Goal: Transaction & Acquisition: Obtain resource

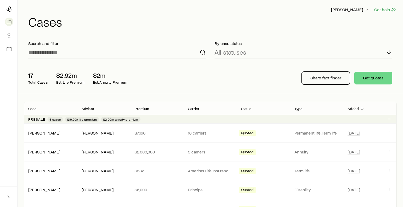
drag, startPoint x: 334, startPoint y: 79, endPoint x: 306, endPoint y: 37, distance: 49.8
click at [307, 37] on div "Search and filter By case status All statuses 17 Total Cases $2.92m Est. Life P…" at bounding box center [210, 64] width 385 height 57
click at [364, 76] on button "Get quotes" at bounding box center [373, 78] width 38 height 13
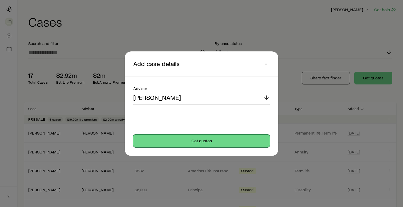
click at [216, 143] on button "Get quotes" at bounding box center [201, 140] width 136 height 13
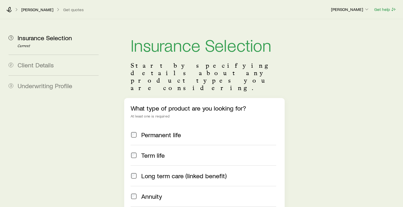
click at [168, 131] on span "Permanent life" at bounding box center [161, 134] width 40 height 7
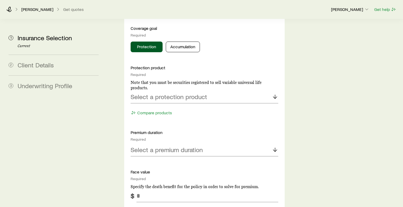
scroll to position [223, 0]
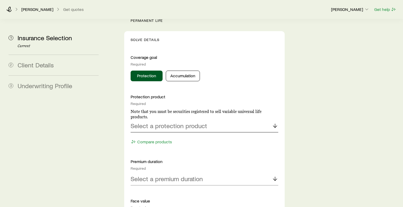
click at [169, 122] on p "Select a protection product" at bounding box center [168, 125] width 76 height 7
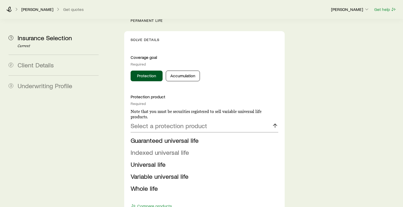
click at [164, 148] on span "Indexed universal life" at bounding box center [159, 152] width 58 height 8
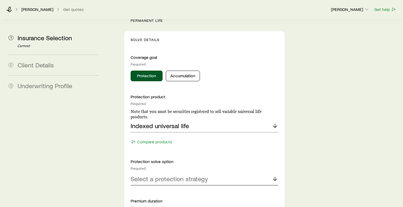
click at [161, 173] on div "Select a protection strategy" at bounding box center [203, 179] width 147 height 13
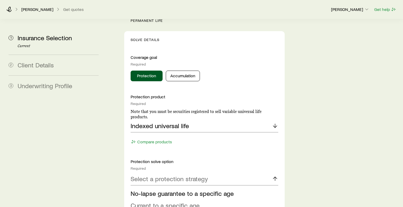
click at [159, 201] on span "Current to a specific age" at bounding box center [164, 205] width 69 height 8
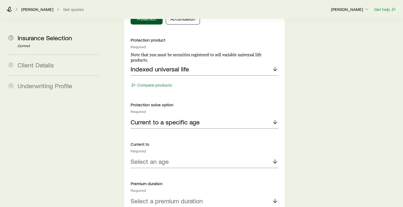
scroll to position [333, 0]
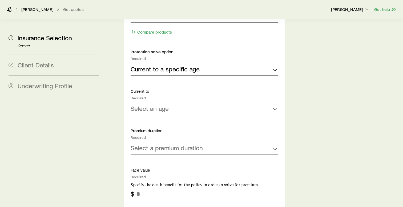
click at [151, 105] on p "Select an age" at bounding box center [149, 108] width 38 height 7
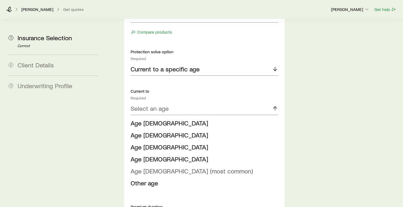
click at [150, 167] on span "Age [DEMOGRAPHIC_DATA] (most common)" at bounding box center [191, 171] width 122 height 8
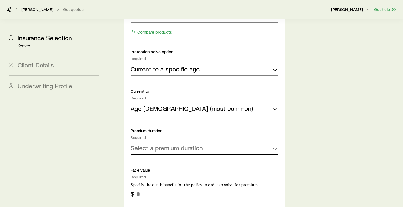
click at [154, 142] on div "Select a premium duration" at bounding box center [203, 148] width 147 height 13
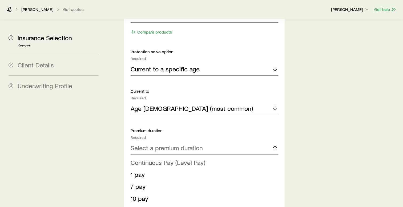
click at [162, 158] on span "Continuous Pay (Level Pay)" at bounding box center [167, 162] width 75 height 8
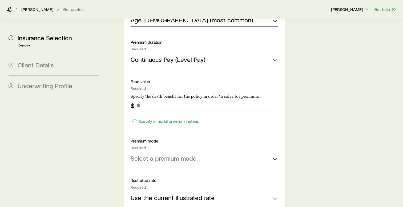
scroll to position [425, 0]
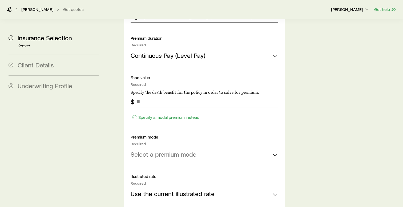
click at [139, 108] on div "Specify a modal premium instead" at bounding box center [203, 115] width 147 height 14
click at [142, 95] on input "tel" at bounding box center [207, 101] width 142 height 13
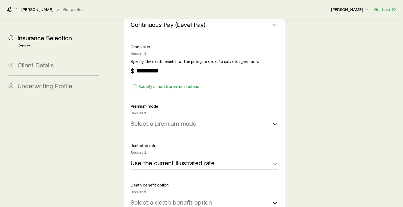
scroll to position [467, 0]
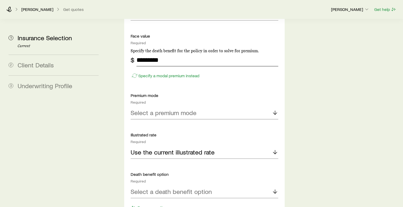
type input "*********"
click at [146, 106] on div "Select a premium mode" at bounding box center [203, 112] width 147 height 13
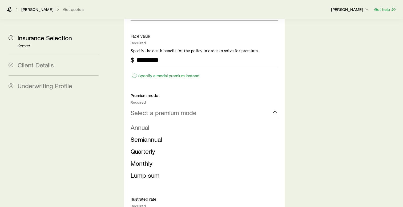
click at [146, 123] on span "Annual" at bounding box center [139, 127] width 19 height 8
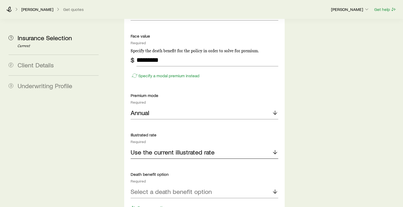
click at [146, 148] on p "Use the current illustrated rate" at bounding box center [172, 151] width 84 height 7
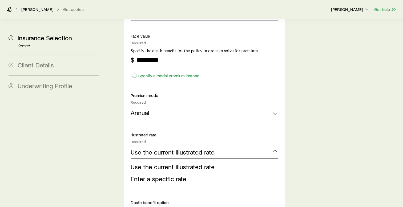
click at [146, 148] on p "Use the current illustrated rate" at bounding box center [172, 151] width 84 height 7
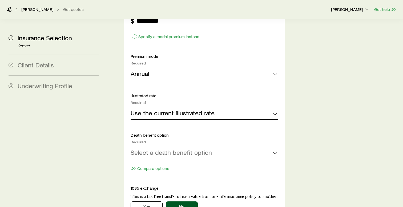
scroll to position [527, 0]
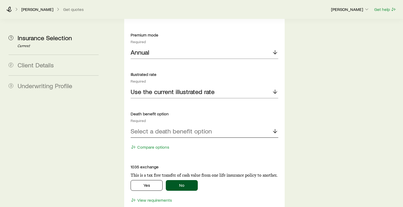
click at [149, 127] on p "Select a death benefit option" at bounding box center [170, 130] width 81 height 7
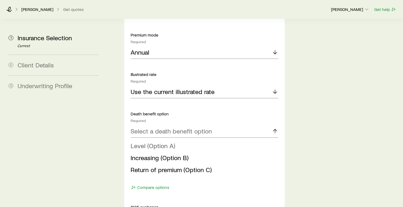
click at [150, 142] on span "Level (Option A)" at bounding box center [152, 146] width 44 height 8
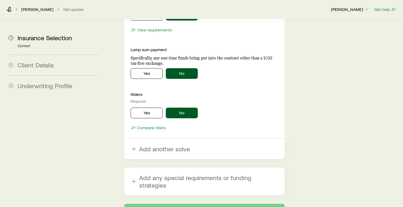
scroll to position [703, 0]
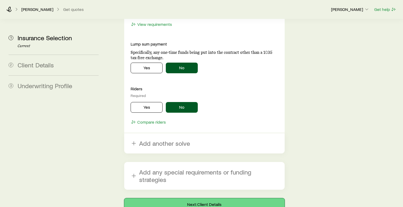
click at [168, 198] on button "Next: Client Details" at bounding box center [204, 204] width 160 height 13
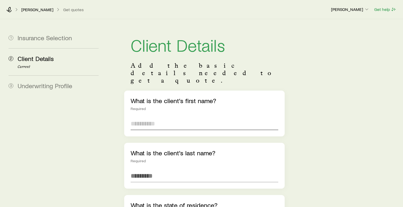
click at [158, 117] on input "text" at bounding box center [203, 123] width 147 height 13
type input "****"
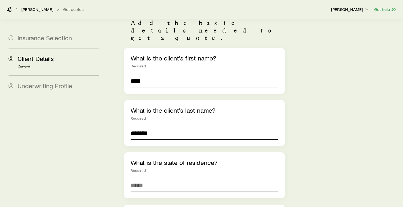
scroll to position [57, 0]
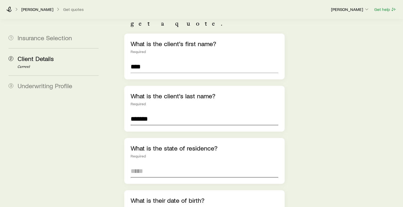
type input "*******"
click at [144, 165] on input at bounding box center [203, 171] width 147 height 13
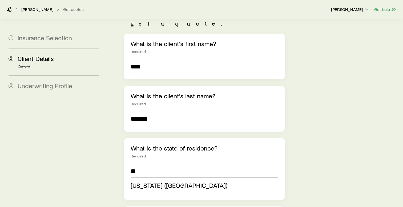
type input "**********"
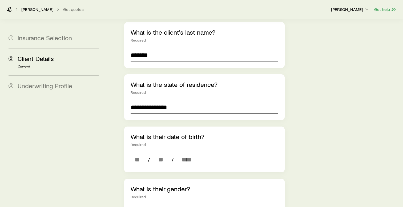
scroll to position [137, 0]
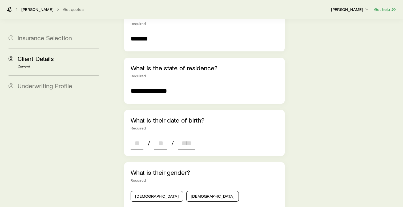
click at [137, 137] on input at bounding box center [136, 143] width 13 height 13
type input "*"
click at [167, 137] on input at bounding box center [160, 143] width 13 height 13
type input "*"
click at [182, 137] on input at bounding box center [186, 143] width 17 height 13
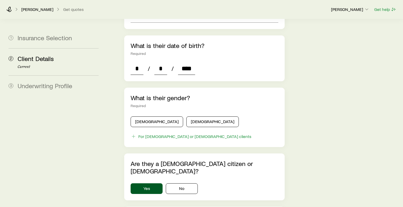
scroll to position [228, 0]
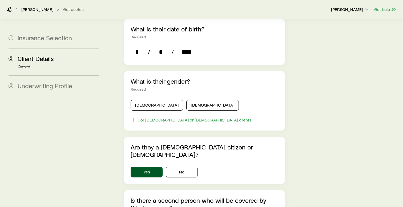
type input "****"
click at [151, 96] on div "What is their gender? Required [DEMOGRAPHIC_DATA] [DEMOGRAPHIC_DATA] For [DEMOG…" at bounding box center [204, 100] width 160 height 59
click at [153, 100] on button "[DEMOGRAPHIC_DATA]" at bounding box center [156, 105] width 52 height 11
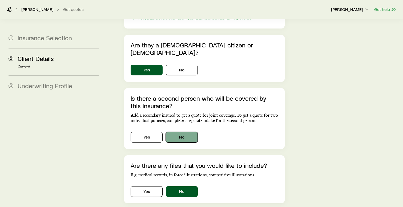
click at [175, 132] on button "No" at bounding box center [182, 137] width 32 height 11
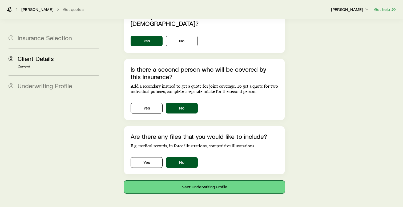
click at [177, 180] on button "Next: Underwriting Profile" at bounding box center [204, 186] width 160 height 13
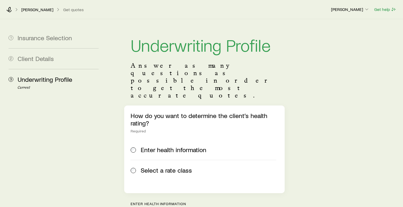
click at [162, 166] on span "Select a rate class" at bounding box center [166, 169] width 51 height 7
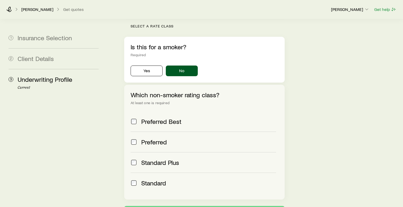
scroll to position [179, 0]
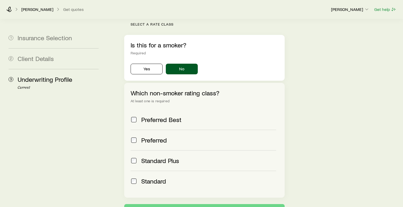
click at [162, 157] on span "Standard Plus" at bounding box center [160, 160] width 38 height 7
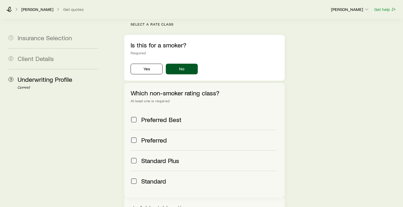
click at [155, 177] on span "Standard" at bounding box center [153, 180] width 25 height 7
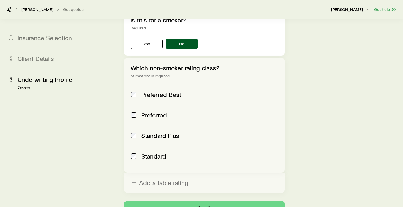
scroll to position [240, 0]
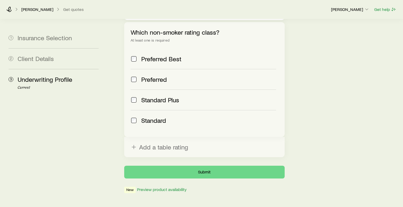
click at [150, 117] on span "Standard" at bounding box center [153, 120] width 25 height 7
click at [176, 166] on button "Submit" at bounding box center [204, 172] width 160 height 13
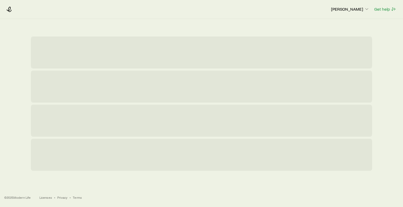
scroll to position [0, 0]
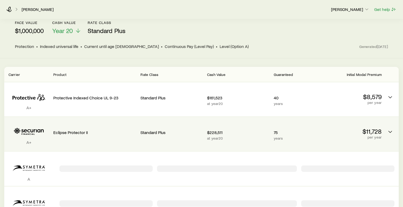
scroll to position [43, 0]
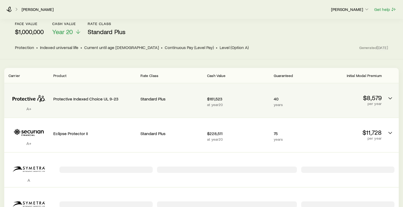
click at [248, 96] on p "$161,523" at bounding box center [238, 98] width 62 height 5
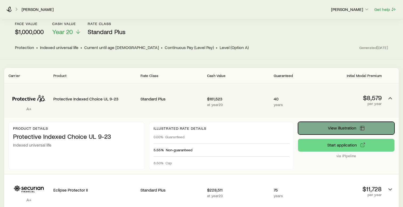
click at [359, 128] on icon "Permanent quotes" at bounding box center [361, 127] width 5 height 5
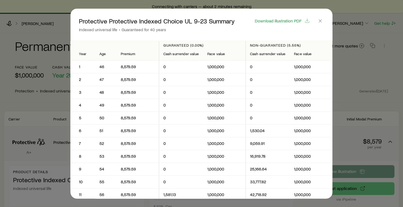
scroll to position [0, 0]
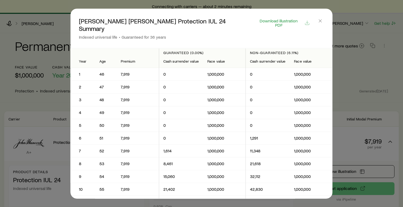
click at [291, 20] on span "Download illustration PDF" at bounding box center [278, 22] width 45 height 9
click at [321, 26] on span "Close" at bounding box center [319, 28] width 7 height 22
click at [321, 20] on icon "button" at bounding box center [319, 20] width 5 height 5
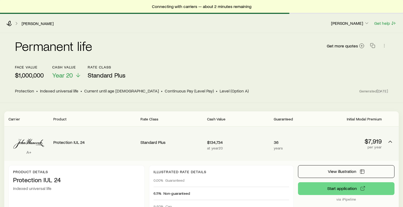
click at [256, 141] on p "$134,734" at bounding box center [238, 141] width 62 height 5
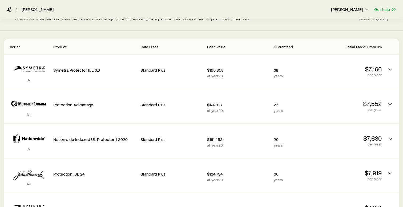
scroll to position [137, 0]
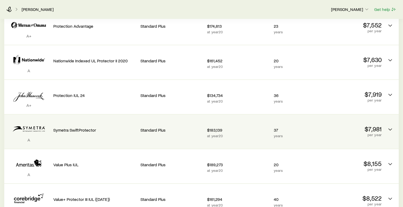
click at [257, 132] on p "$183,139" at bounding box center [238, 129] width 62 height 5
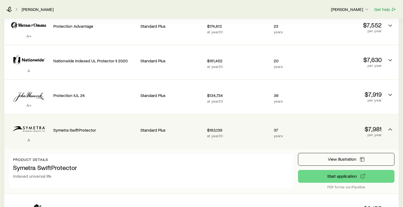
click at [256, 132] on p "$183,139" at bounding box center [238, 129] width 62 height 5
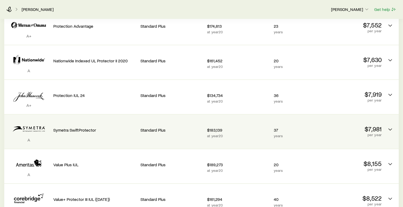
click at [257, 132] on p "$183,139" at bounding box center [238, 129] width 62 height 5
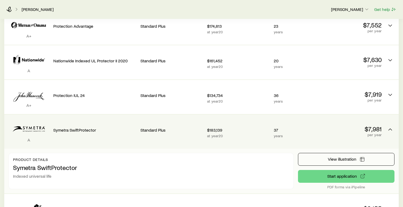
click at [257, 132] on p "$183,139" at bounding box center [238, 129] width 62 height 5
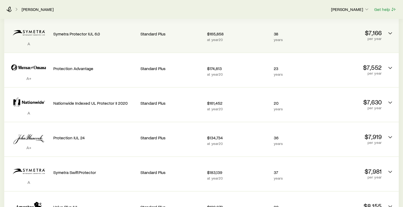
scroll to position [67, 0]
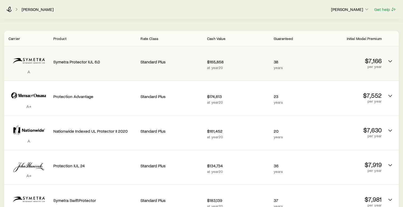
click at [248, 67] on p "at year 20" at bounding box center [238, 67] width 62 height 4
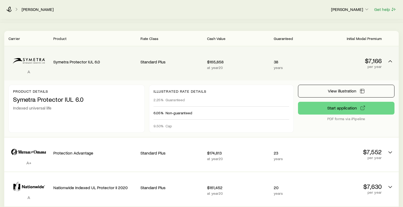
click at [248, 66] on p "at year 20" at bounding box center [238, 67] width 62 height 4
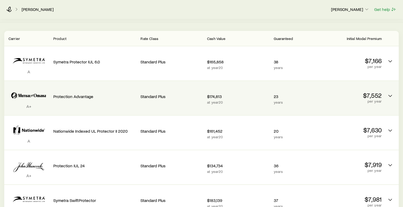
click at [246, 94] on p "$174,813" at bounding box center [238, 96] width 62 height 5
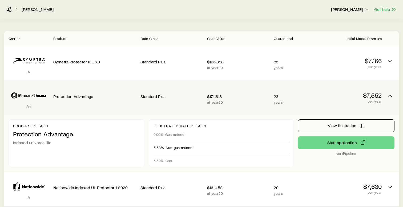
click at [246, 94] on p "$174,813" at bounding box center [238, 96] width 62 height 5
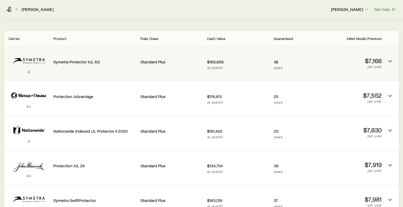
click at [259, 63] on p "$165,858" at bounding box center [238, 61] width 62 height 5
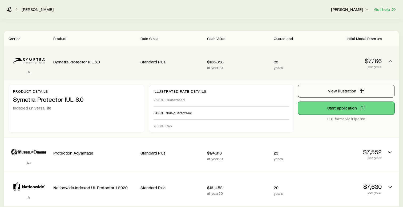
click at [349, 108] on link "Start application" at bounding box center [346, 108] width 96 height 13
click at [345, 126] on div "View illustration Start application PDF forms via iPipeline" at bounding box center [346, 109] width 96 height 48
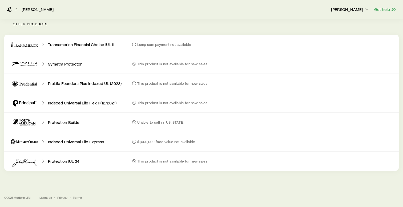
scroll to position [659, 0]
